Goal: Navigation & Orientation: Find specific page/section

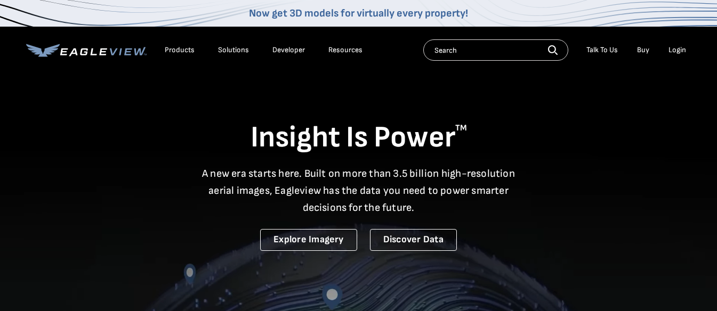
click at [673, 50] on div "Login" at bounding box center [678, 50] width 18 height 10
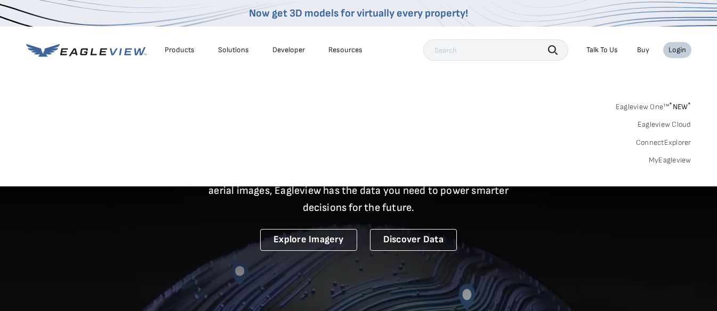
click at [673, 50] on div "Login" at bounding box center [678, 50] width 18 height 10
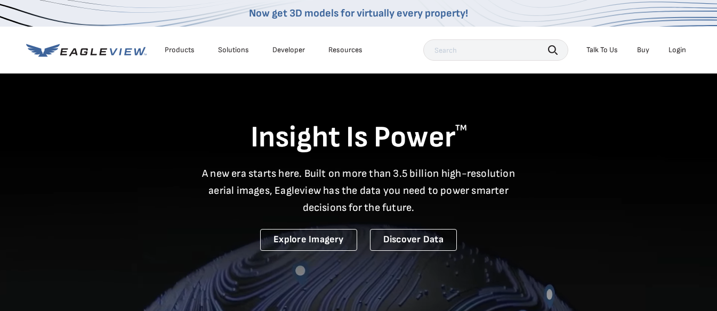
click at [673, 50] on div "Login" at bounding box center [678, 50] width 18 height 10
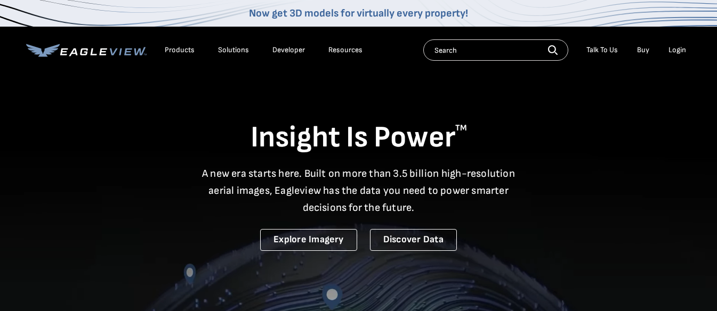
click at [681, 50] on div "Login" at bounding box center [678, 50] width 18 height 10
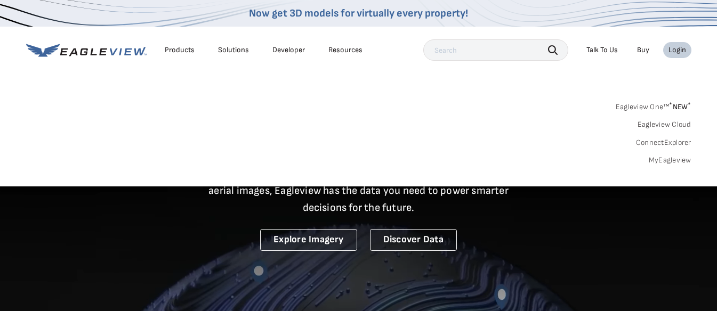
click at [661, 160] on link "MyEagleview" at bounding box center [670, 161] width 43 height 10
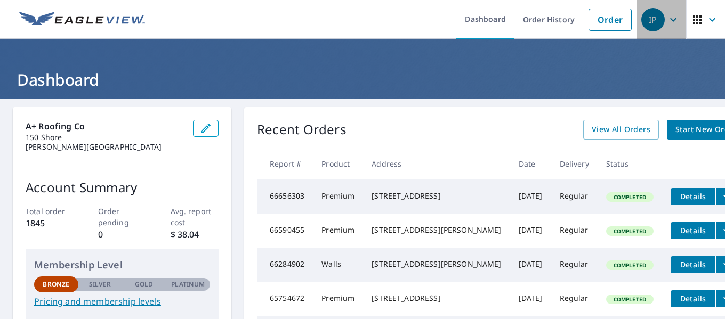
click at [667, 19] on icon "button" at bounding box center [673, 19] width 13 height 13
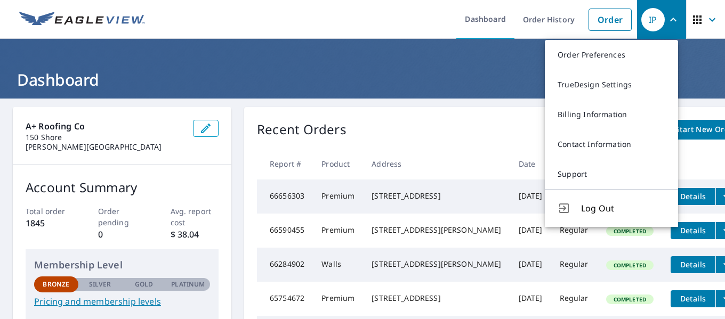
click at [707, 22] on icon "button" at bounding box center [712, 19] width 13 height 13
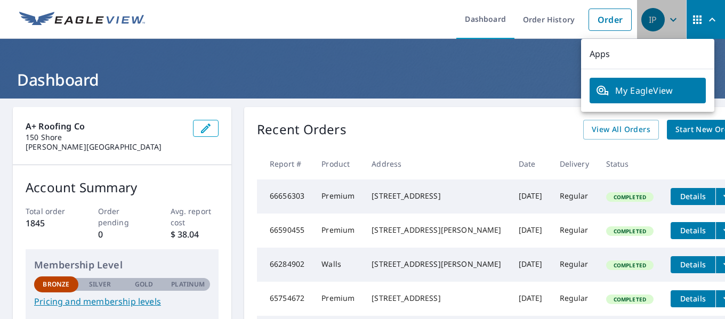
click at [667, 21] on icon "button" at bounding box center [673, 19] width 13 height 13
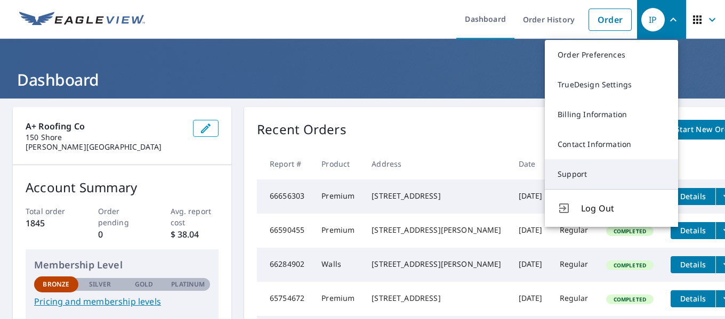
click at [606, 177] on link "Support" at bounding box center [611, 174] width 133 height 30
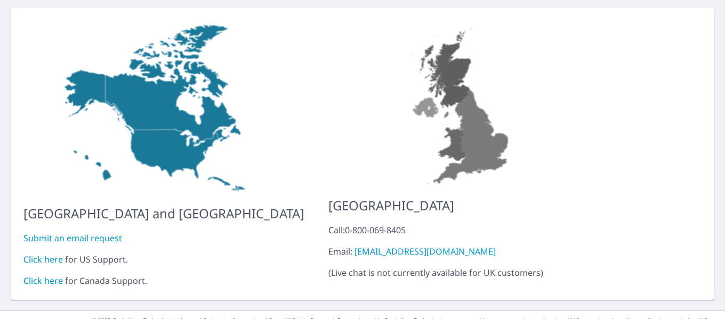
scroll to position [112, 0]
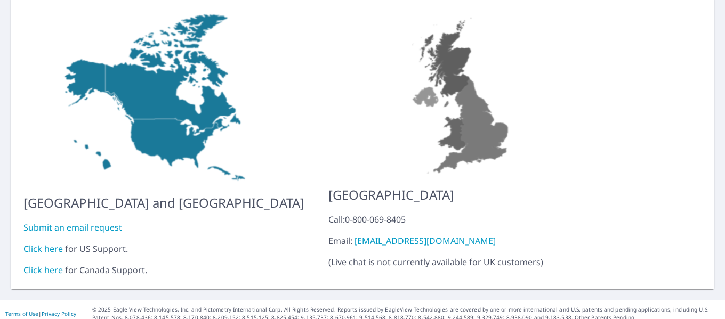
click at [39, 243] on link "Click here" at bounding box center [42, 249] width 39 height 12
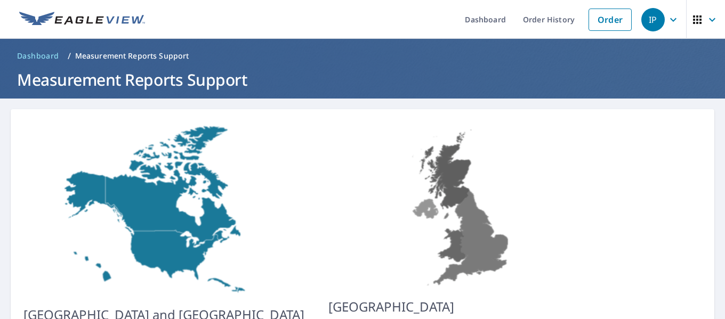
click at [667, 23] on icon "button" at bounding box center [673, 19] width 13 height 13
click at [667, 21] on icon "button" at bounding box center [673, 19] width 13 height 13
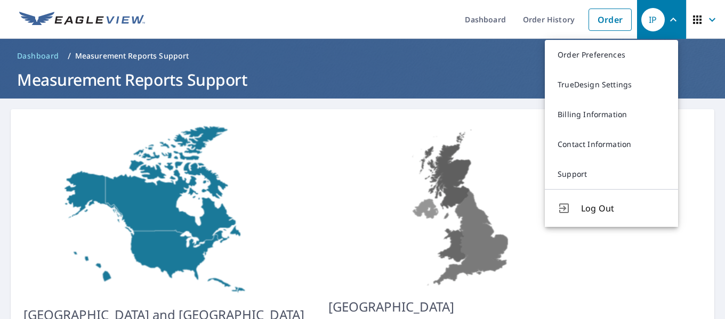
click at [694, 20] on icon "button" at bounding box center [697, 19] width 13 height 13
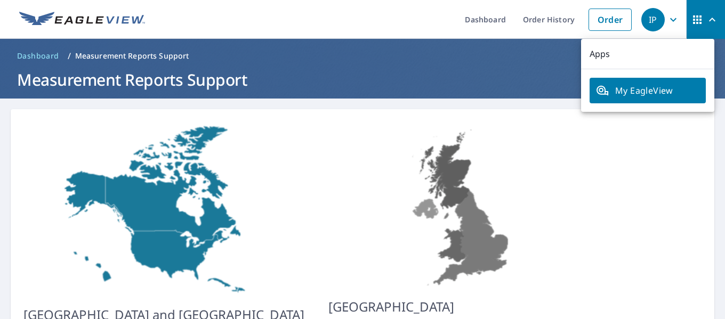
click at [651, 20] on div "IP" at bounding box center [653, 19] width 23 height 23
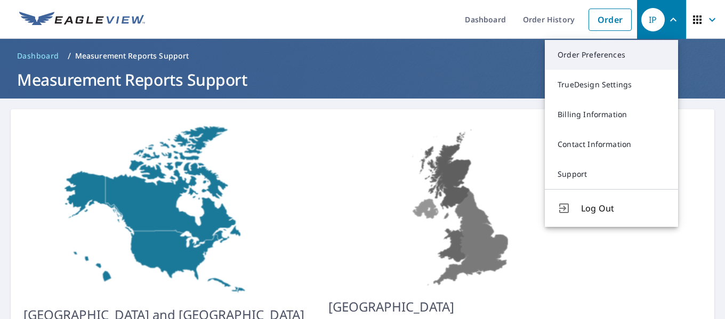
click at [613, 49] on link "Order Preferences" at bounding box center [611, 55] width 133 height 30
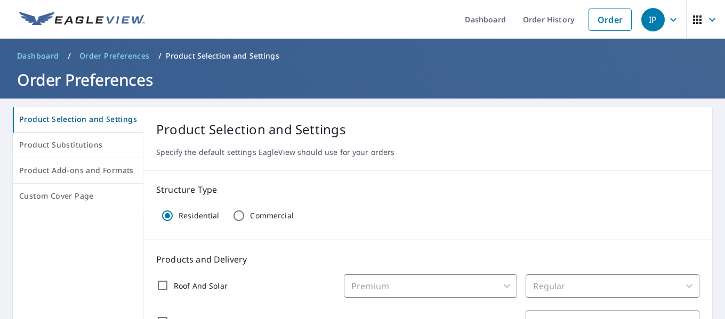
click at [668, 21] on icon "button" at bounding box center [673, 19] width 13 height 13
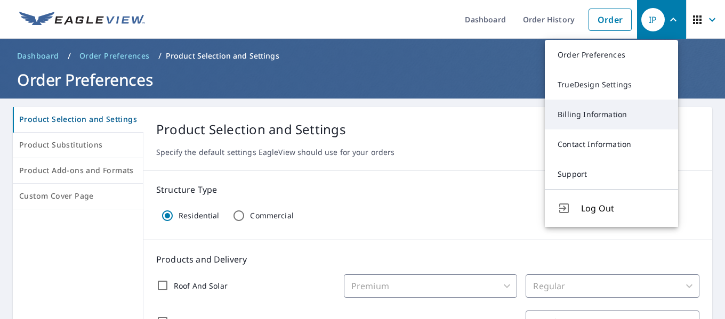
click at [603, 118] on link "Billing Information" at bounding box center [611, 115] width 133 height 30
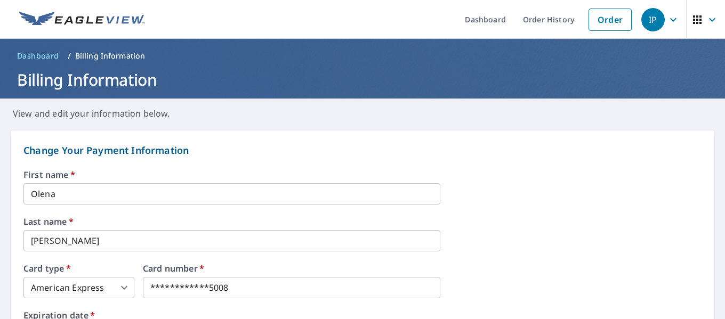
click at [670, 20] on icon "button" at bounding box center [673, 20] width 6 height 4
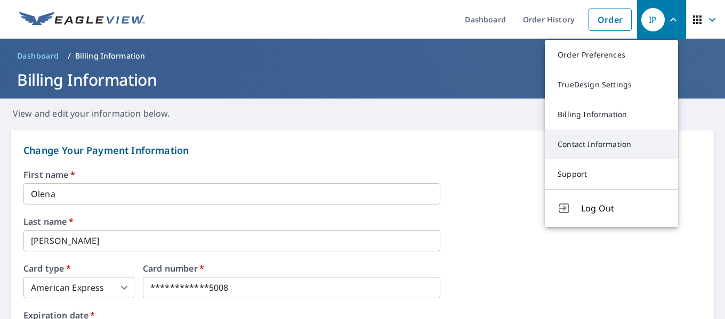
click at [610, 141] on link "Contact Information" at bounding box center [611, 145] width 133 height 30
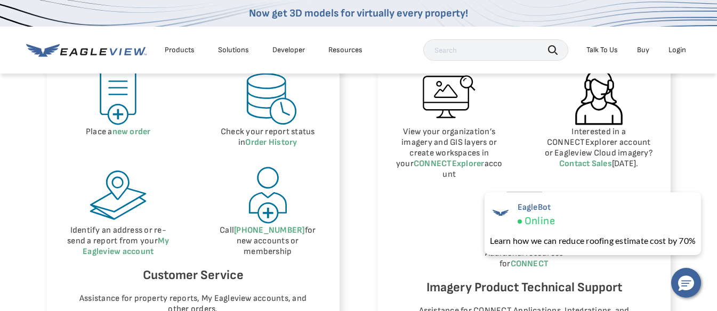
scroll to position [373, 0]
